Goal: Navigation & Orientation: Find specific page/section

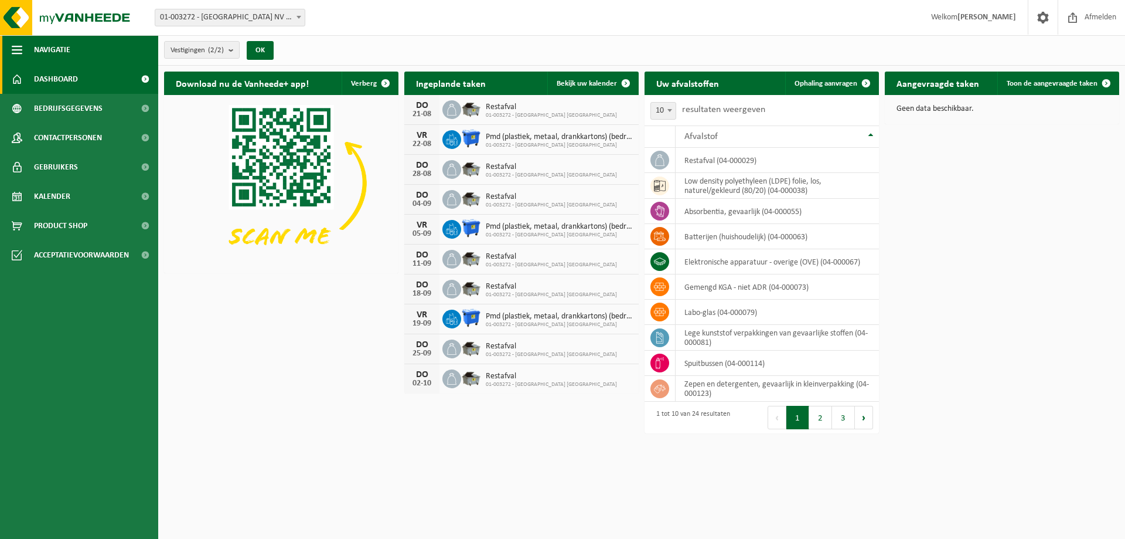
click at [71, 50] on button "Navigatie" at bounding box center [79, 49] width 158 height 29
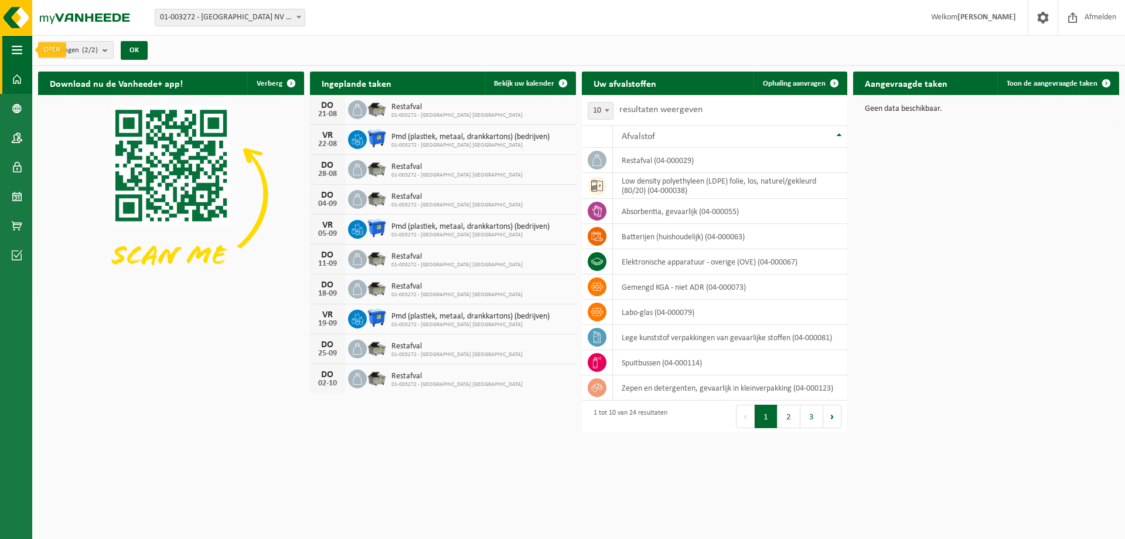
click at [21, 49] on span "button" at bounding box center [17, 49] width 11 height 29
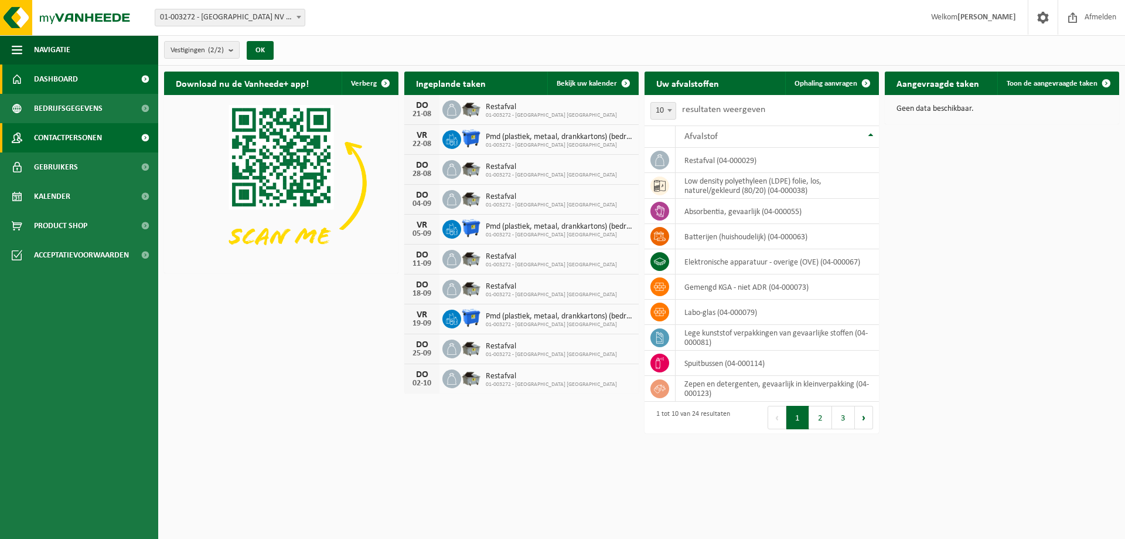
click at [78, 139] on span "Contactpersonen" at bounding box center [68, 137] width 68 height 29
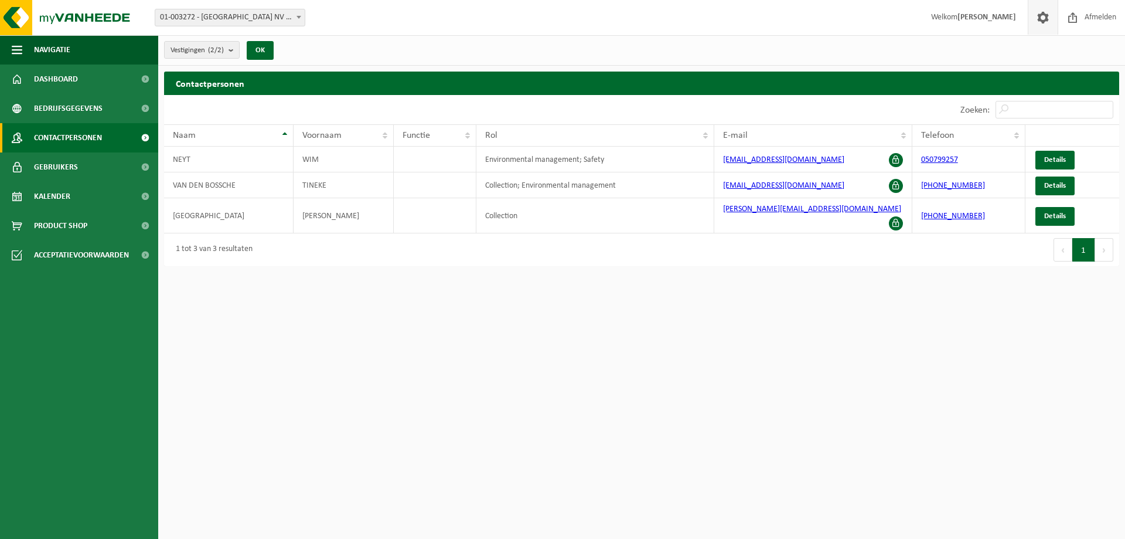
click at [1037, 16] on span at bounding box center [1043, 17] width 18 height 35
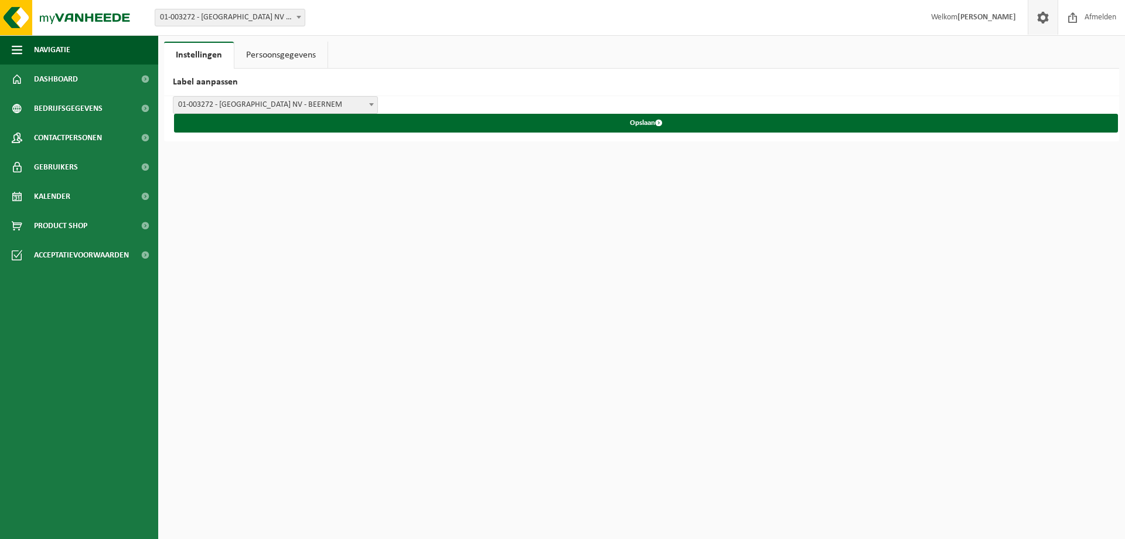
click at [1037, 16] on span at bounding box center [1043, 17] width 18 height 35
drag, startPoint x: 0, startPoint y: 0, endPoint x: 1037, endPoint y: 16, distance: 1036.8
click at [1037, 16] on span at bounding box center [1043, 17] width 18 height 35
click at [291, 53] on link "Persoonsgegevens" at bounding box center [280, 55] width 93 height 27
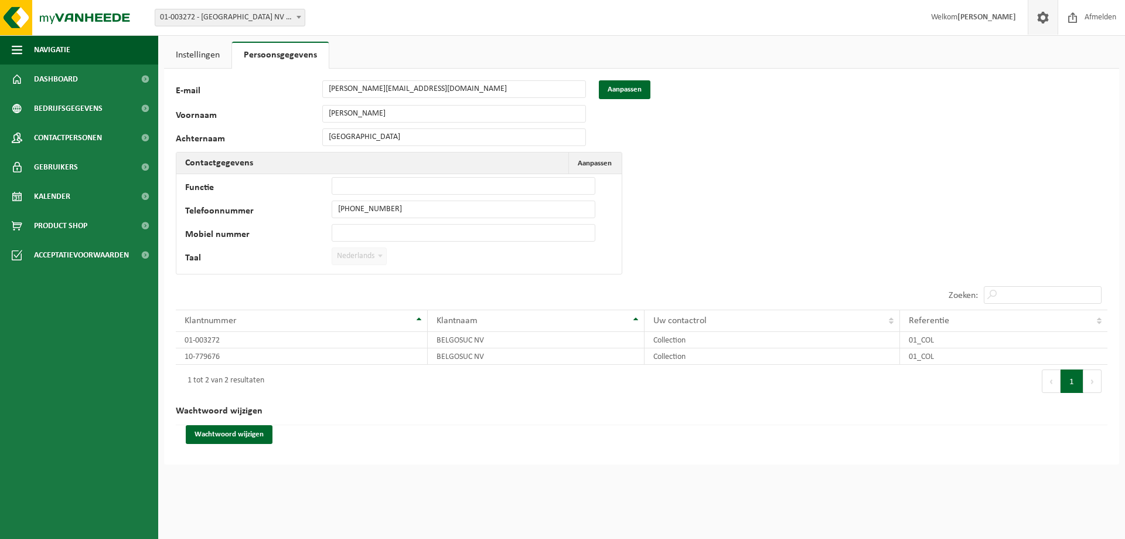
click at [195, 51] on link "Instellingen" at bounding box center [197, 55] width 67 height 27
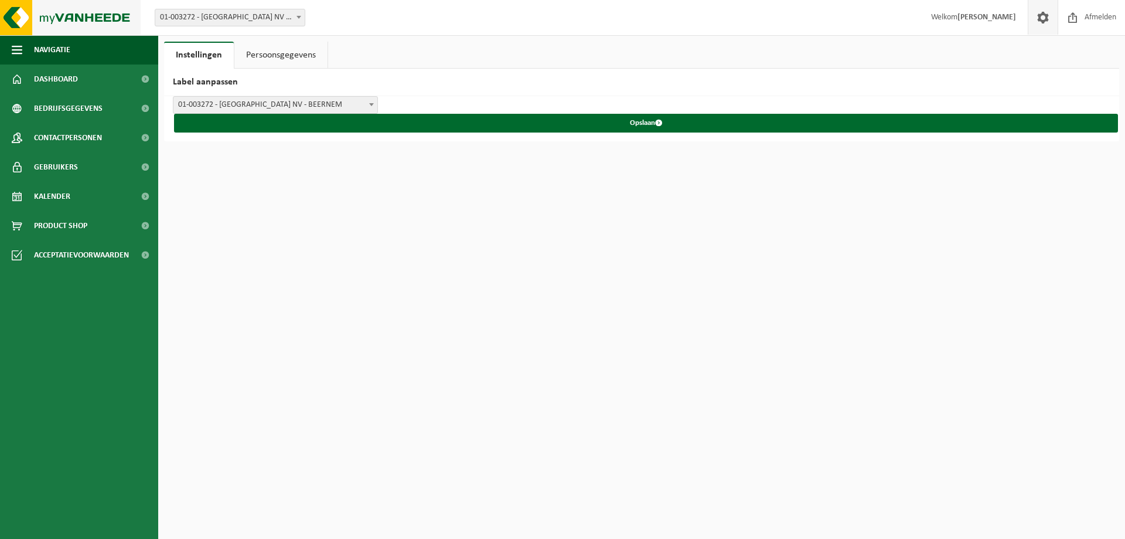
click at [50, 22] on img at bounding box center [70, 17] width 141 height 35
